Goal: Transaction & Acquisition: Subscribe to service/newsletter

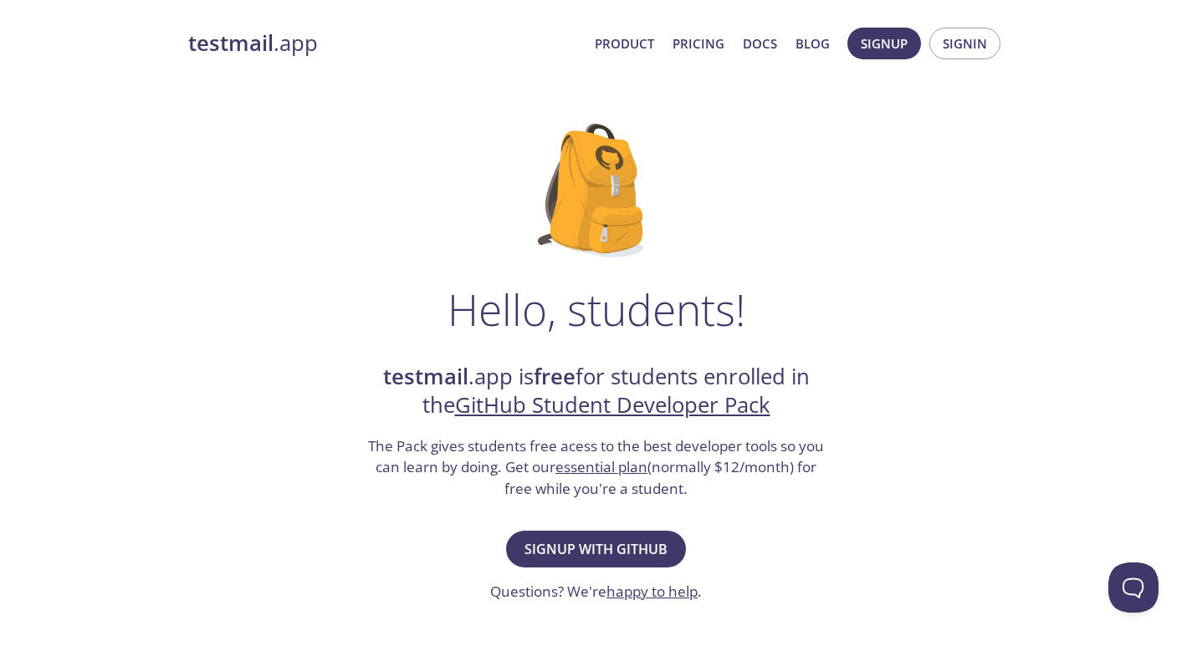
drag, startPoint x: 275, startPoint y: 58, endPoint x: 288, endPoint y: 34, distance: 27.0
drag, startPoint x: 288, startPoint y: 34, endPoint x: 334, endPoint y: 3, distance: 55.9
click at [334, 39] on link "testmail .app" at bounding box center [384, 43] width 393 height 28
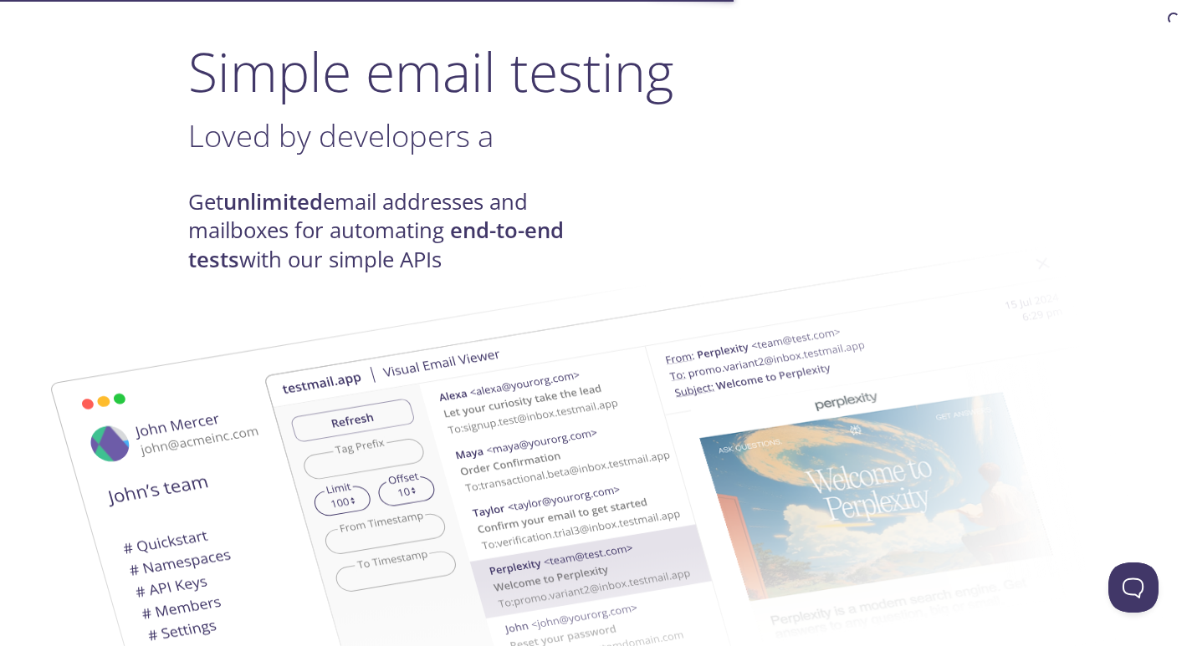
scroll to position [334, 0]
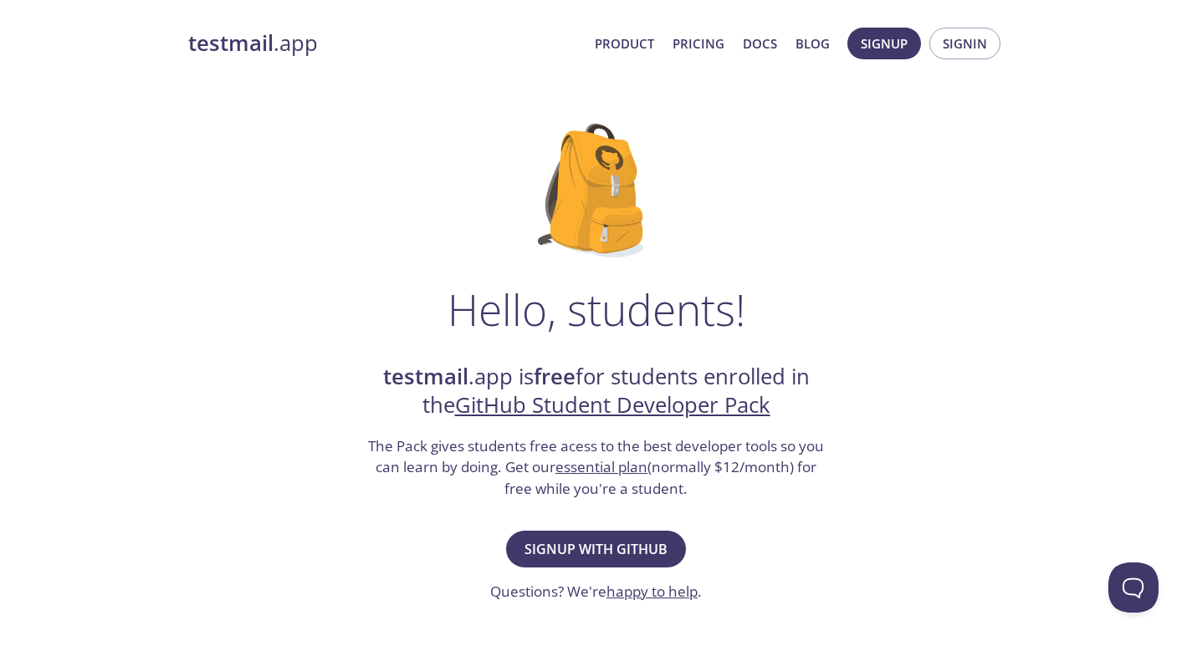
click at [726, 45] on span "Product Pricing Docs Blog" at bounding box center [710, 43] width 253 height 40
click at [721, 48] on link "Pricing" at bounding box center [698, 44] width 52 height 22
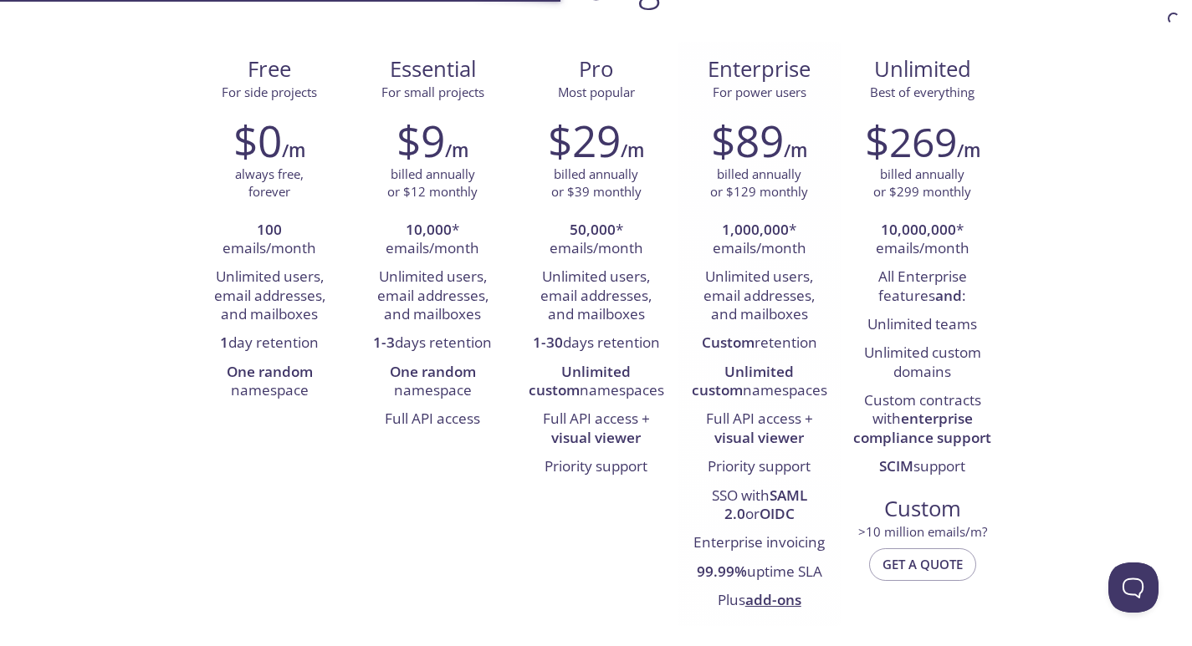
scroll to position [167, 0]
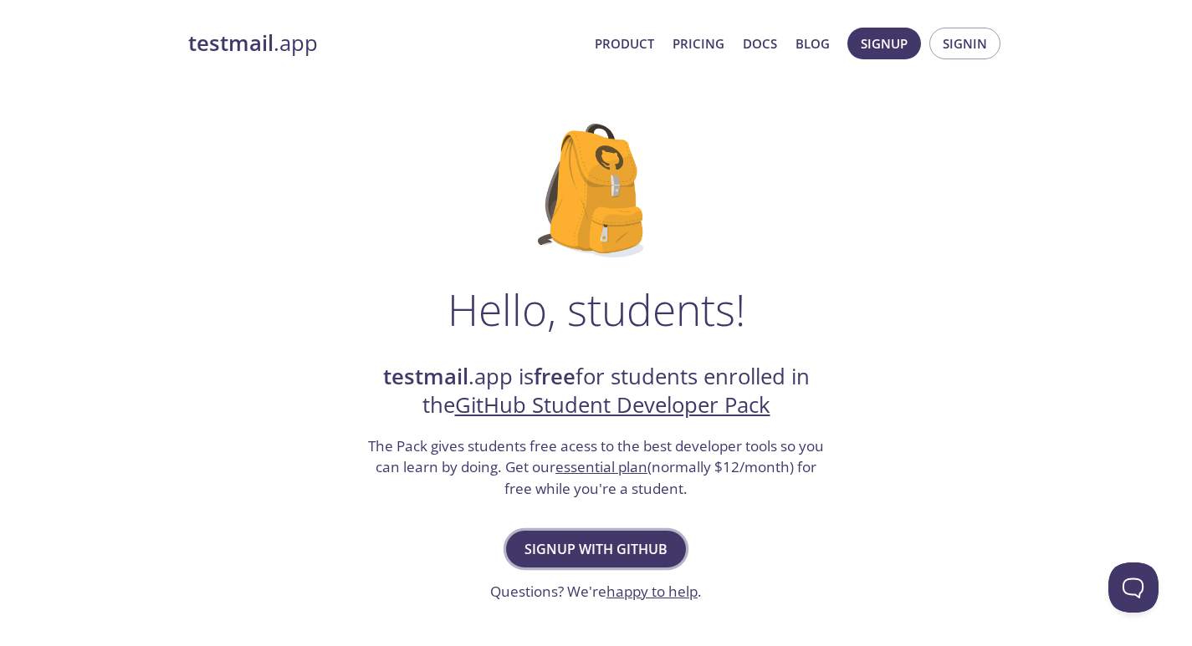
click at [648, 547] on span "Signup with GitHub" at bounding box center [595, 549] width 143 height 23
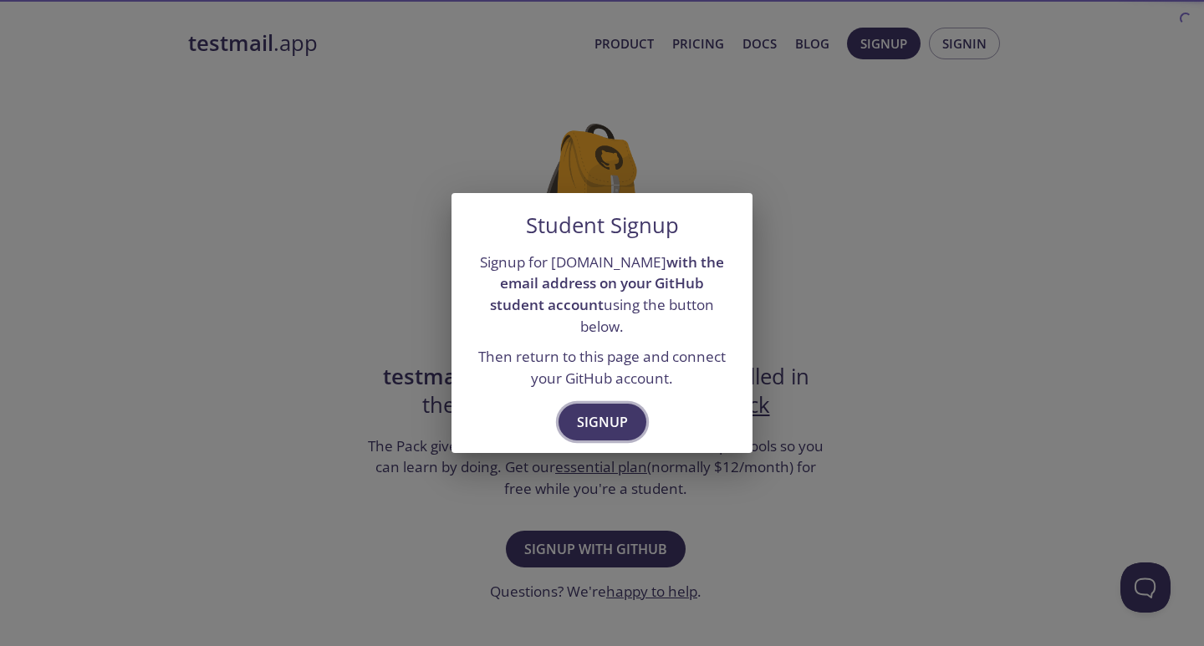
click at [616, 425] on button "Signup" at bounding box center [603, 422] width 88 height 37
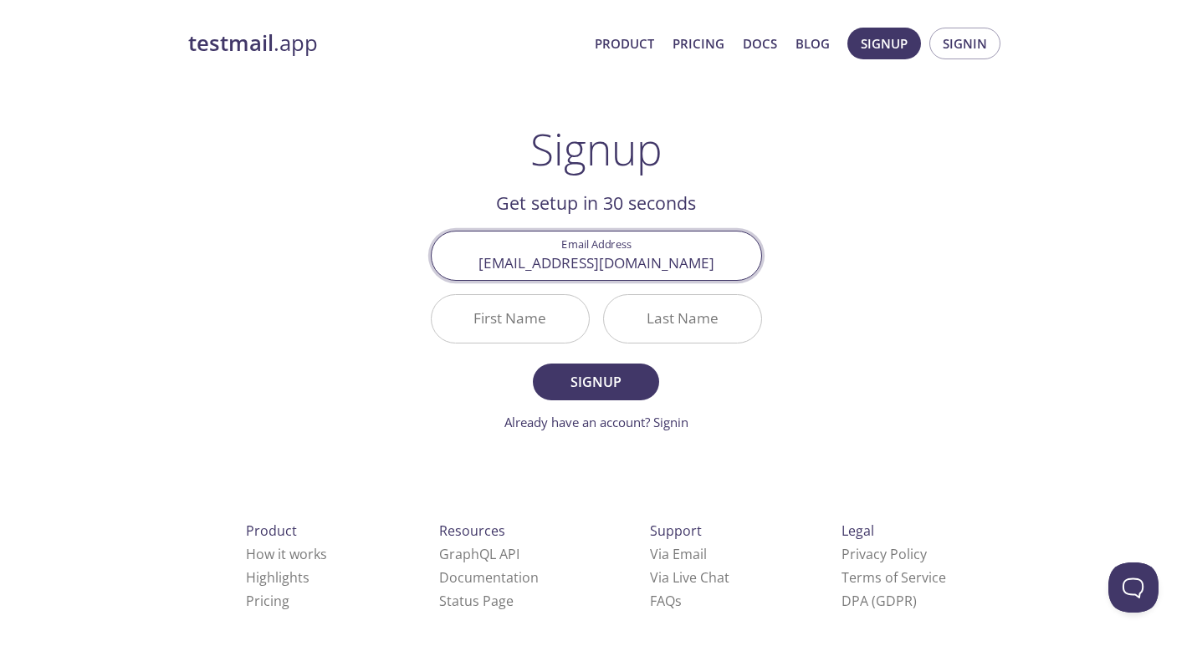
type input "[EMAIL_ADDRESS][DOMAIN_NAME]"
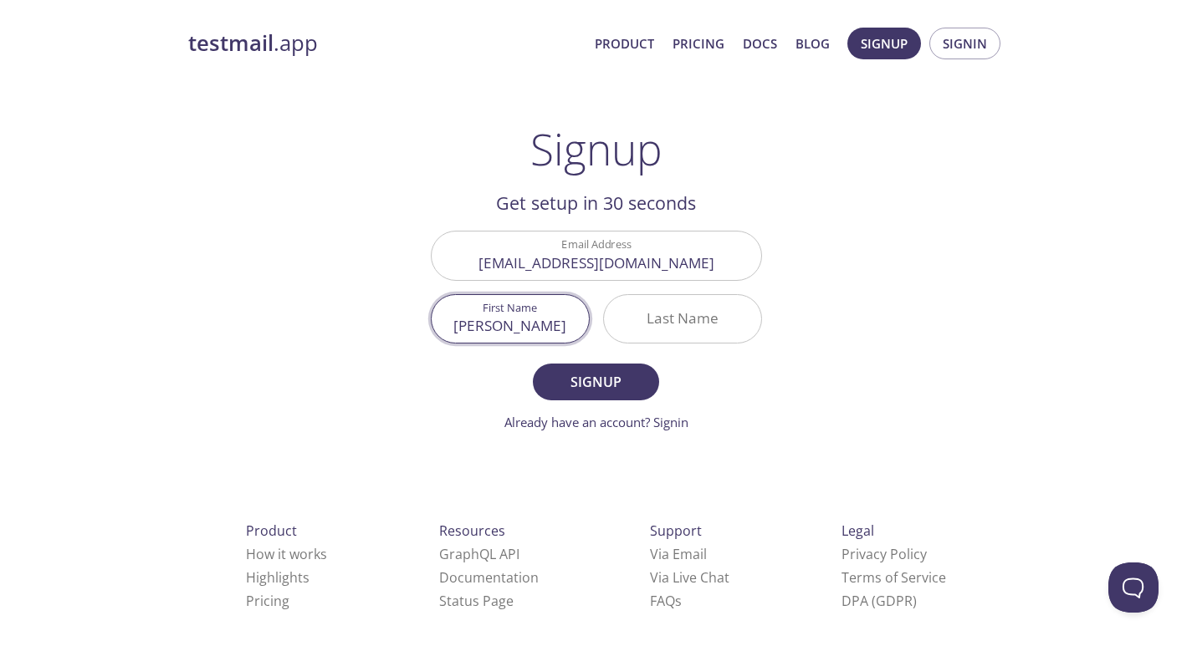
type input "[PERSON_NAME]"
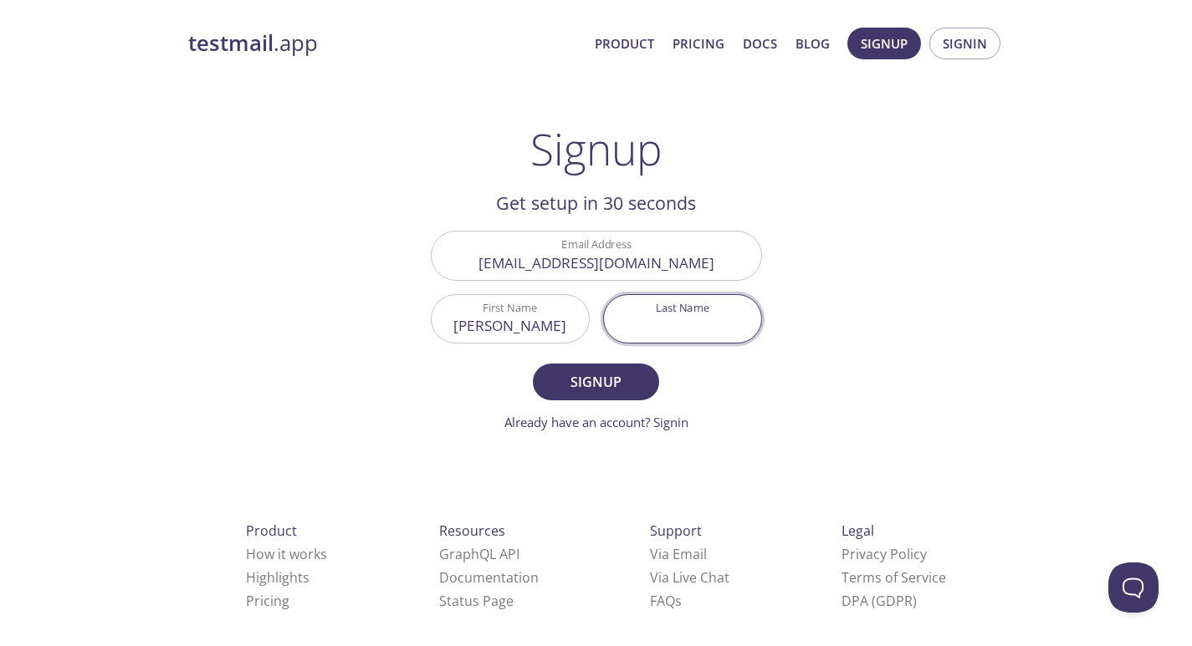
type input "D"
type input "[PERSON_NAME]"
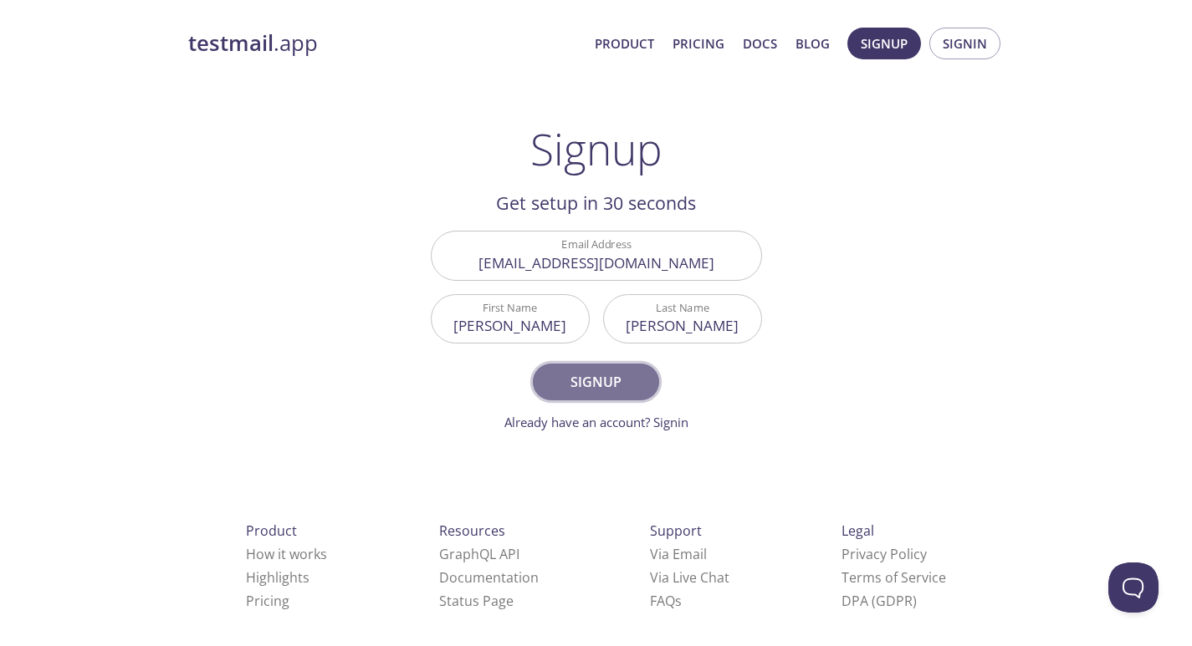
click at [605, 387] on span "Signup" at bounding box center [595, 381] width 89 height 23
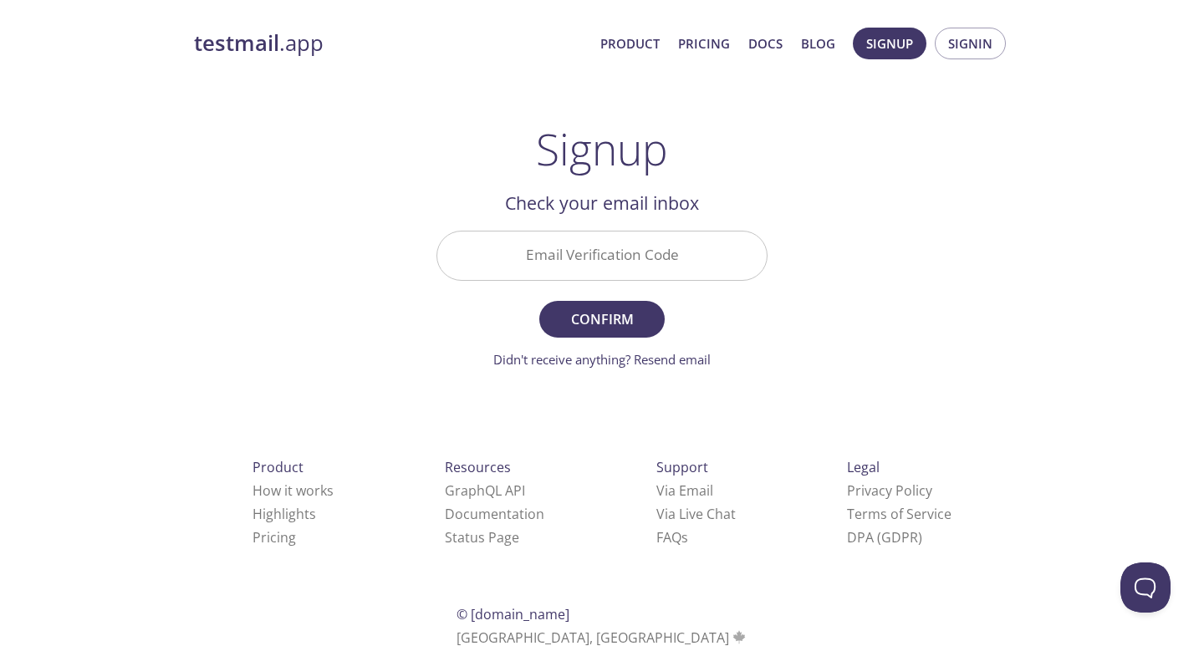
click at [564, 229] on div "Email Verification Code" at bounding box center [602, 255] width 345 height 63
click at [575, 256] on input "Email Verification Code" at bounding box center [601, 256] width 329 height 48
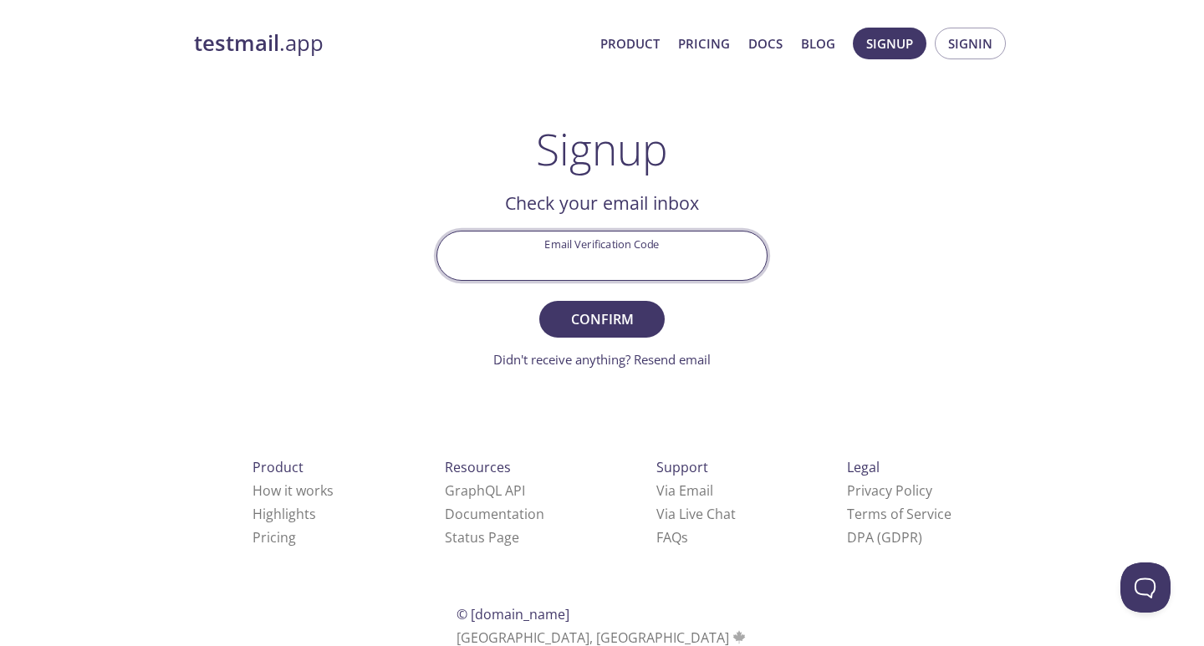
paste input "GGG7DFU"
type input "GGG7DFU"
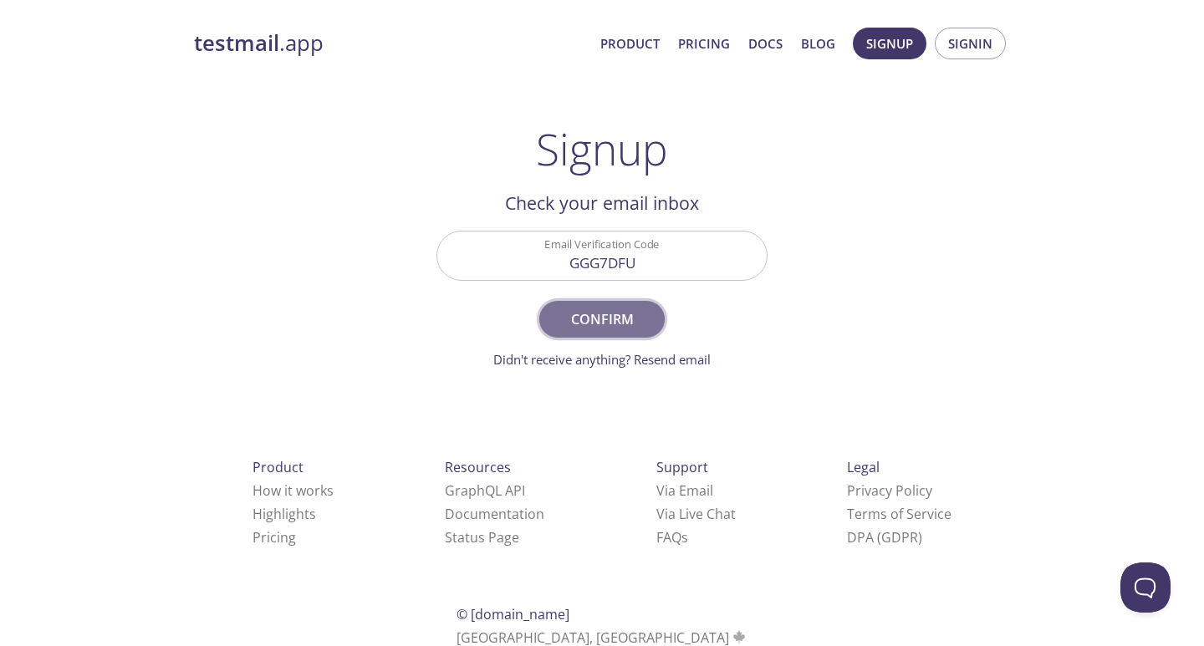
click at [604, 310] on span "Confirm" at bounding box center [602, 319] width 89 height 23
